Goal: Understand process/instructions: Learn how to perform a task or action

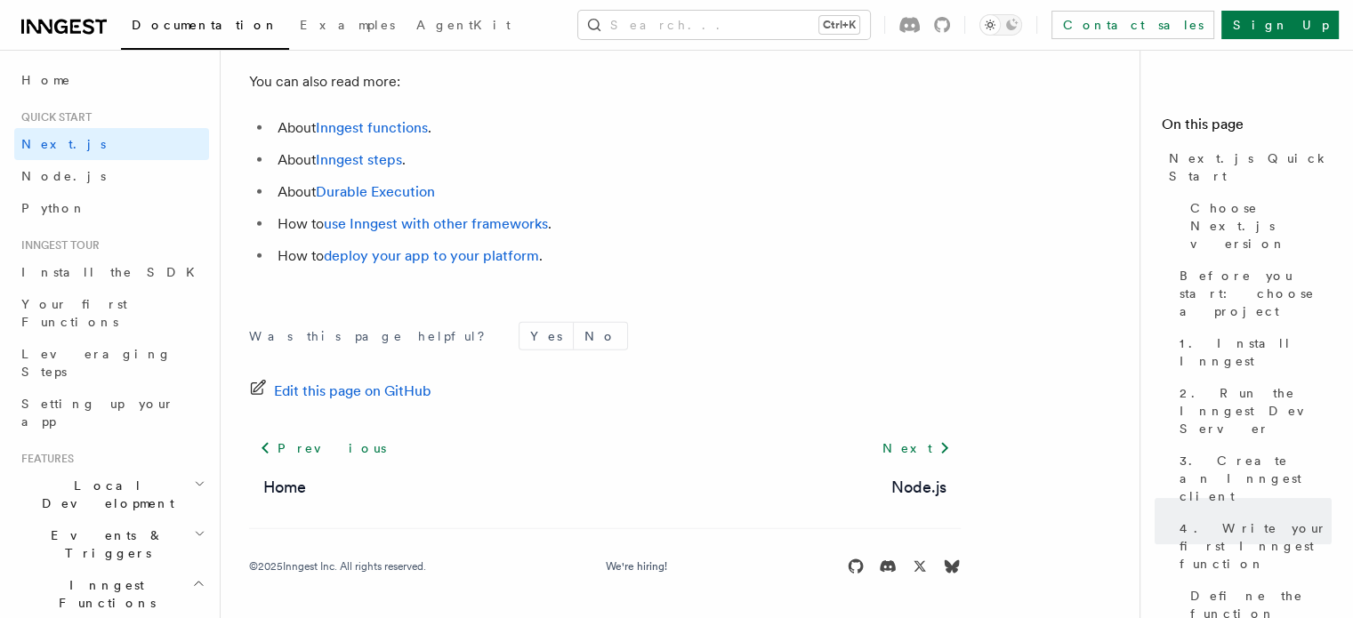
scroll to position [11490, 0]
click at [431, 248] on link "deploy your app to your platform" at bounding box center [431, 255] width 215 height 17
click at [467, 259] on link "deploy your app to your platform" at bounding box center [431, 255] width 215 height 17
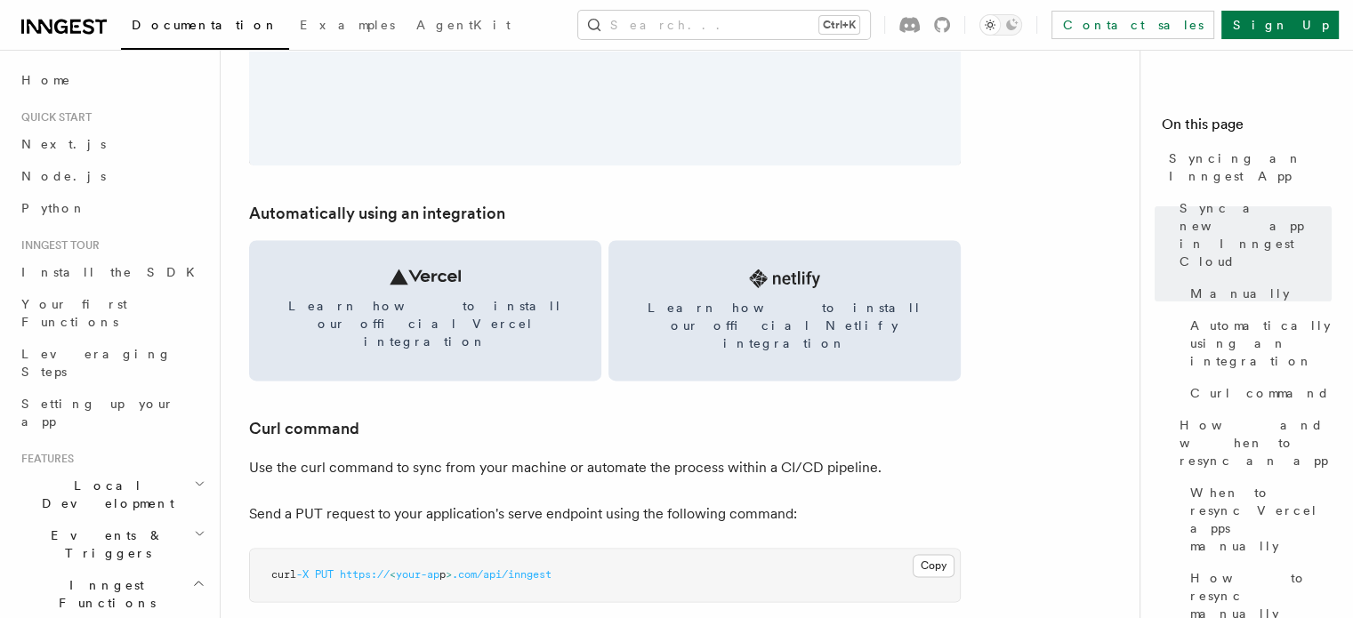
scroll to position [2380, 0]
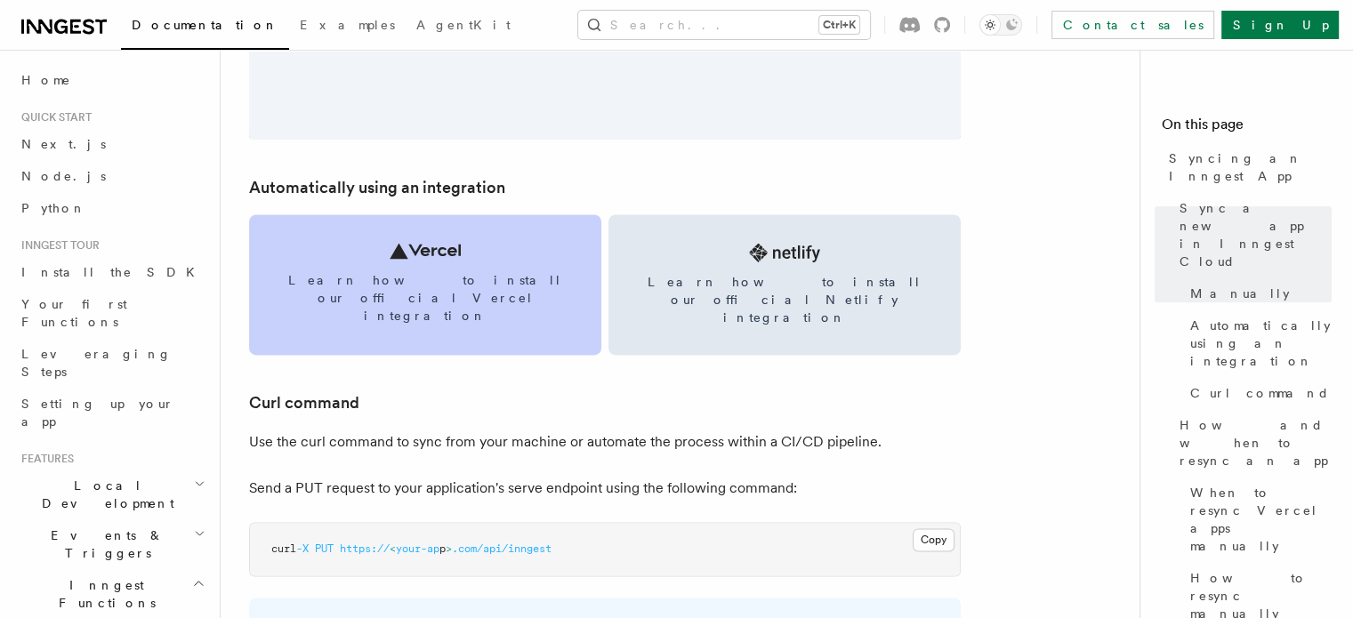
click at [460, 277] on span "Learn how to install our official Vercel integration" at bounding box center [424, 297] width 309 height 53
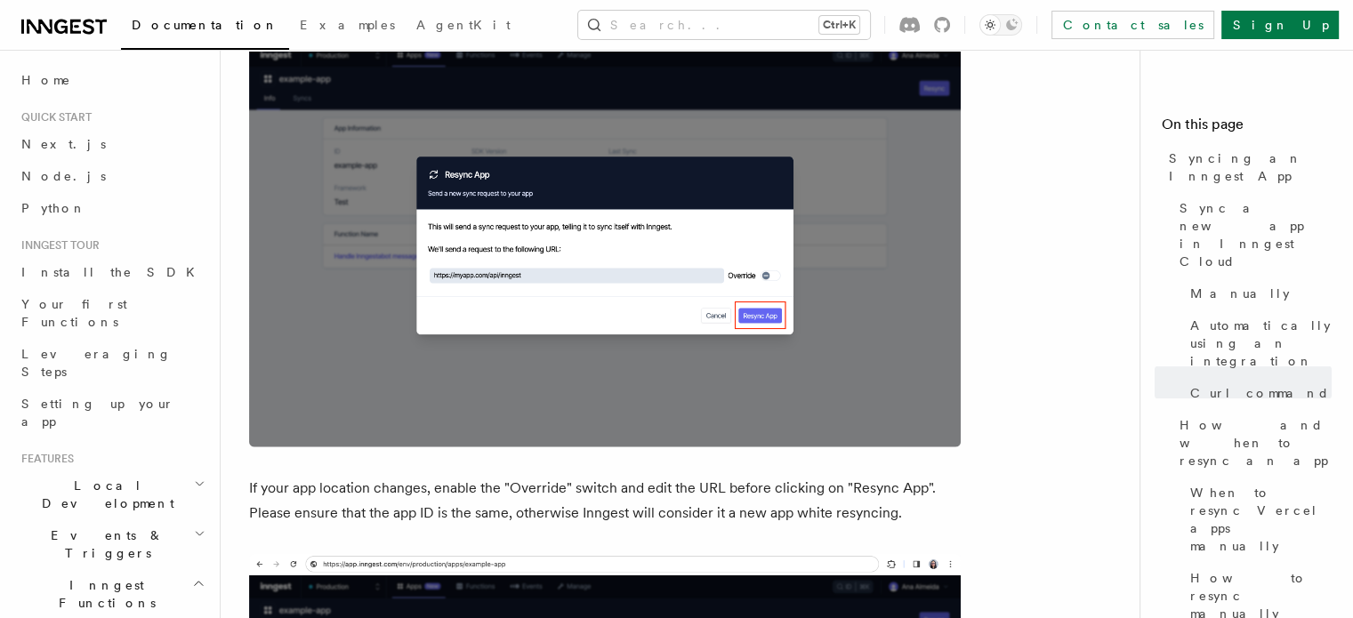
scroll to position [4385, 0]
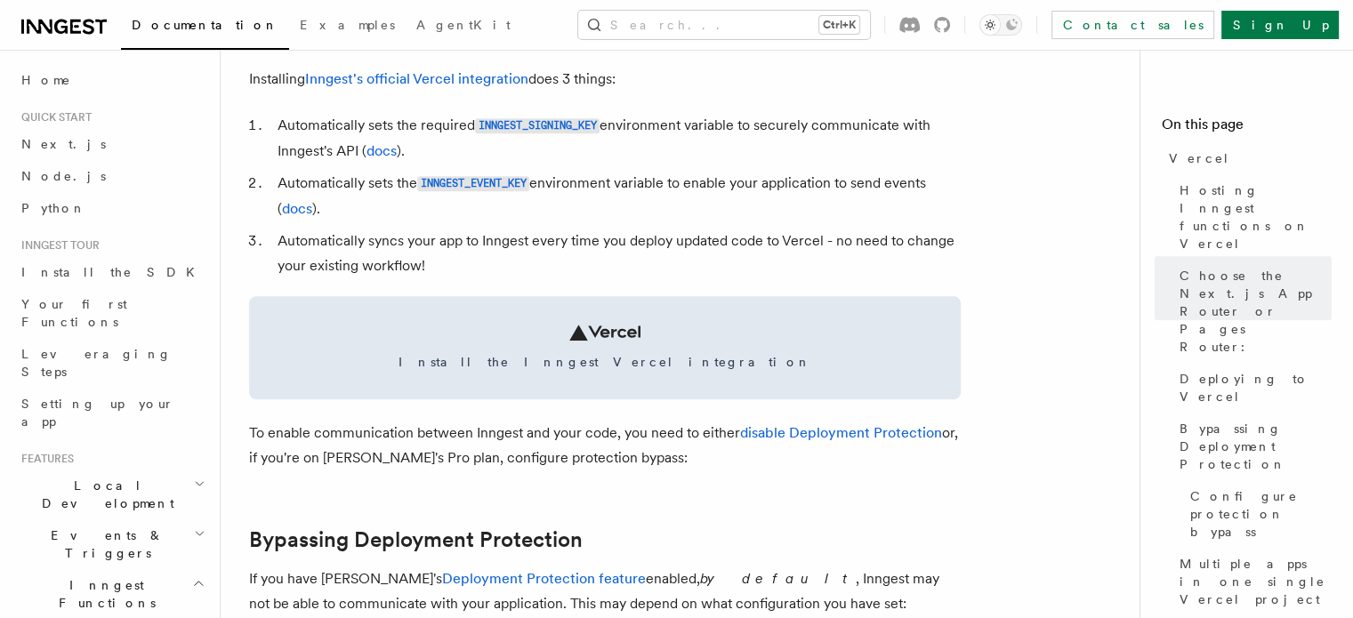
scroll to position [859, 0]
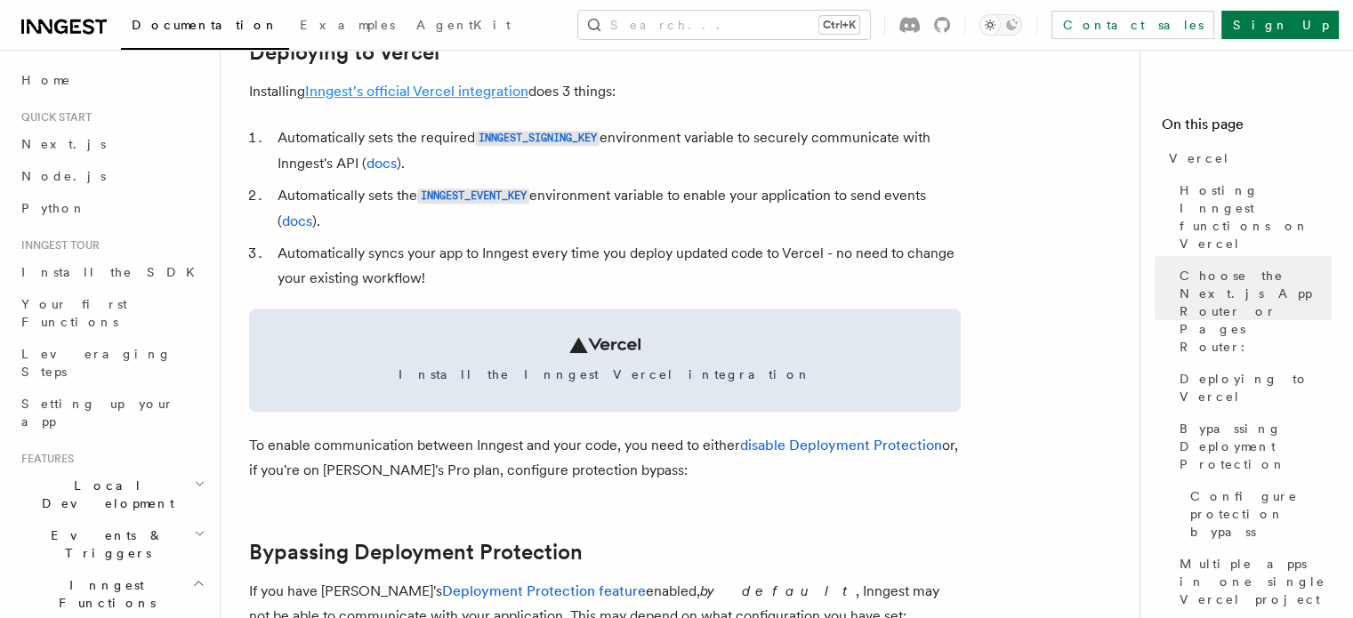
click at [466, 93] on link "Inngest's official Vercel integration" at bounding box center [416, 91] width 223 height 17
